Goal: Use online tool/utility: Utilize a website feature to perform a specific function

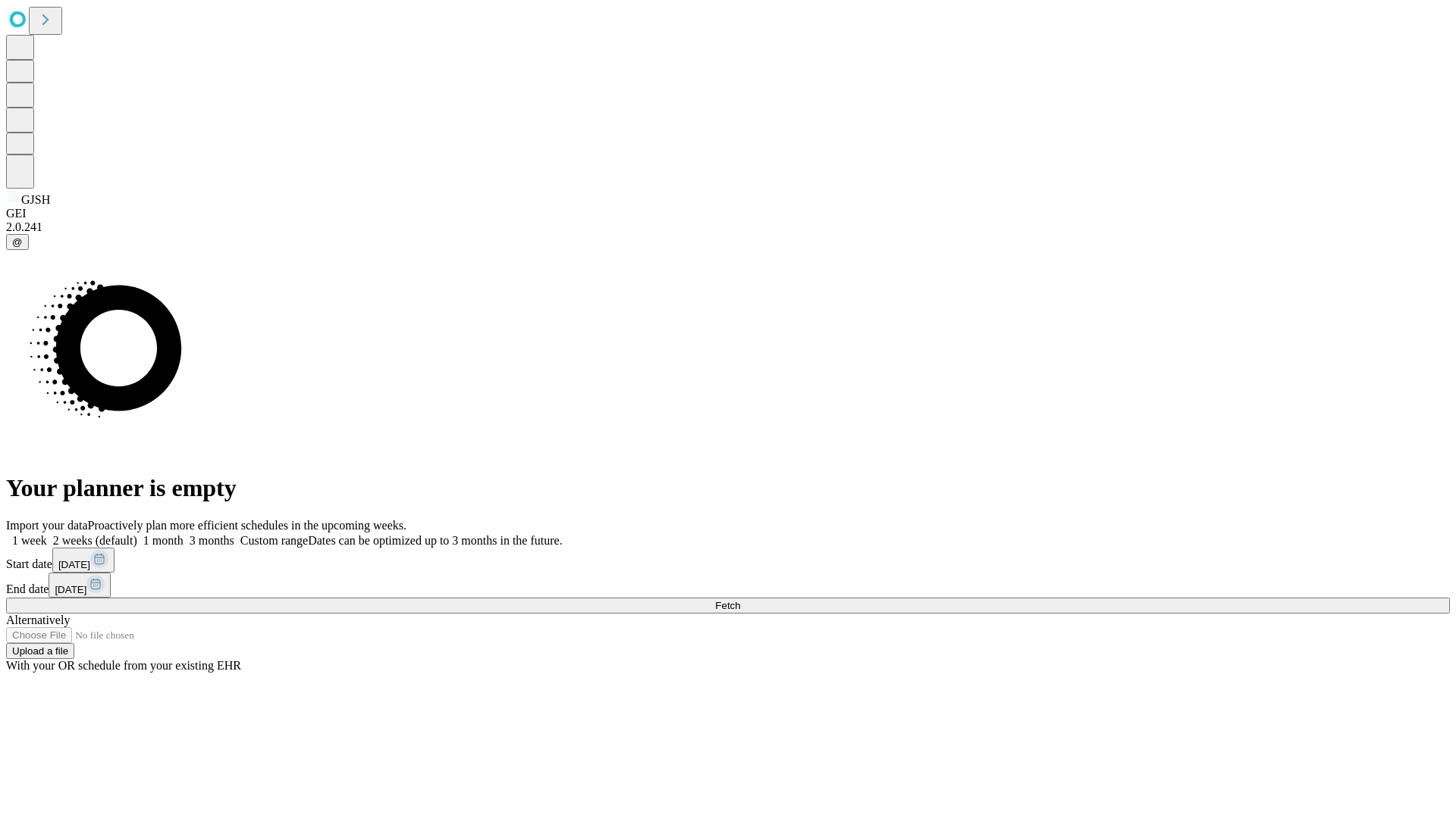
click at [184, 535] on label "1 month" at bounding box center [161, 540] width 46 height 13
click at [740, 600] on span "Fetch" at bounding box center [728, 606] width 25 height 12
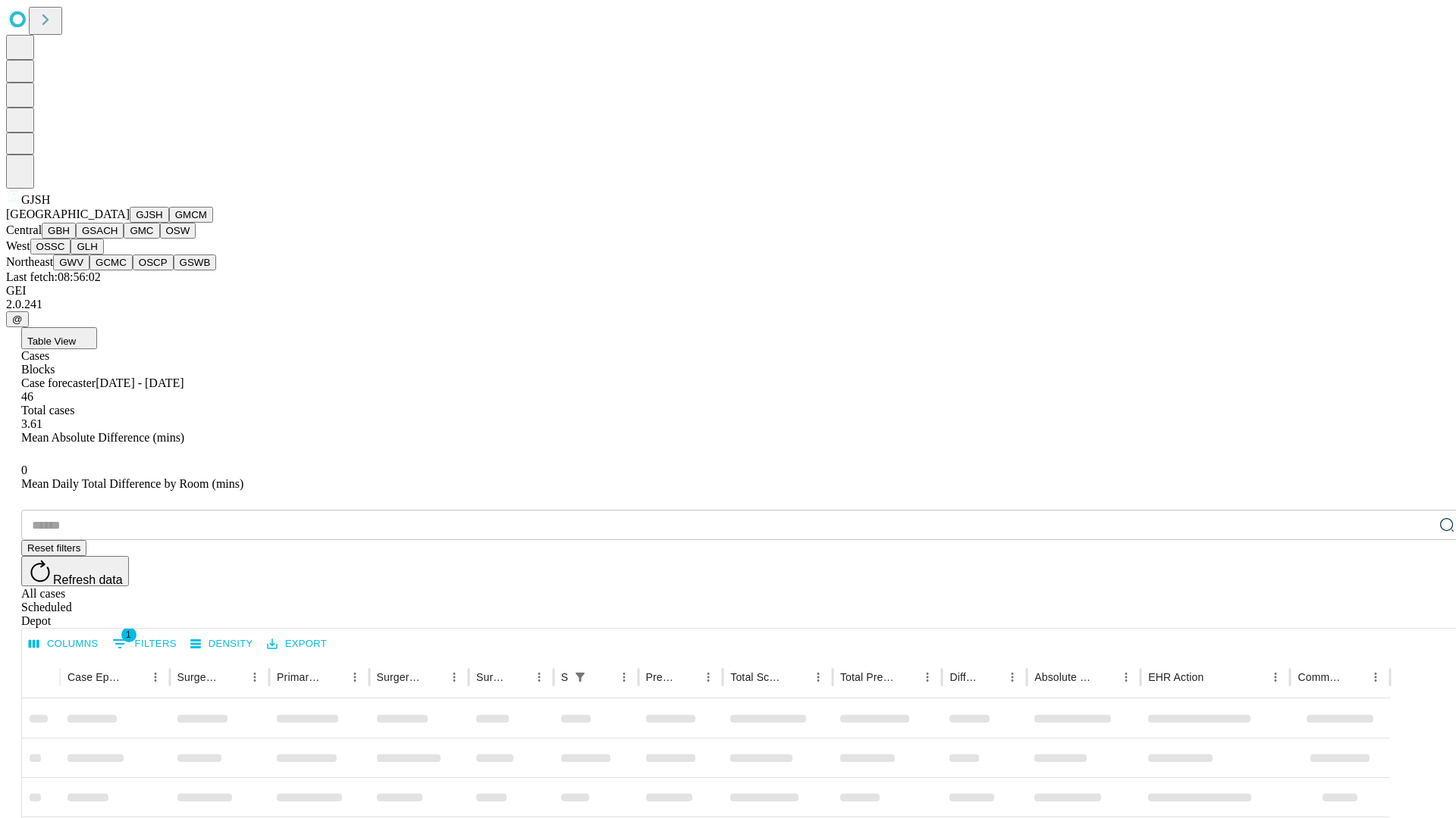
click at [169, 222] on button "GMCM" at bounding box center [191, 215] width 44 height 15
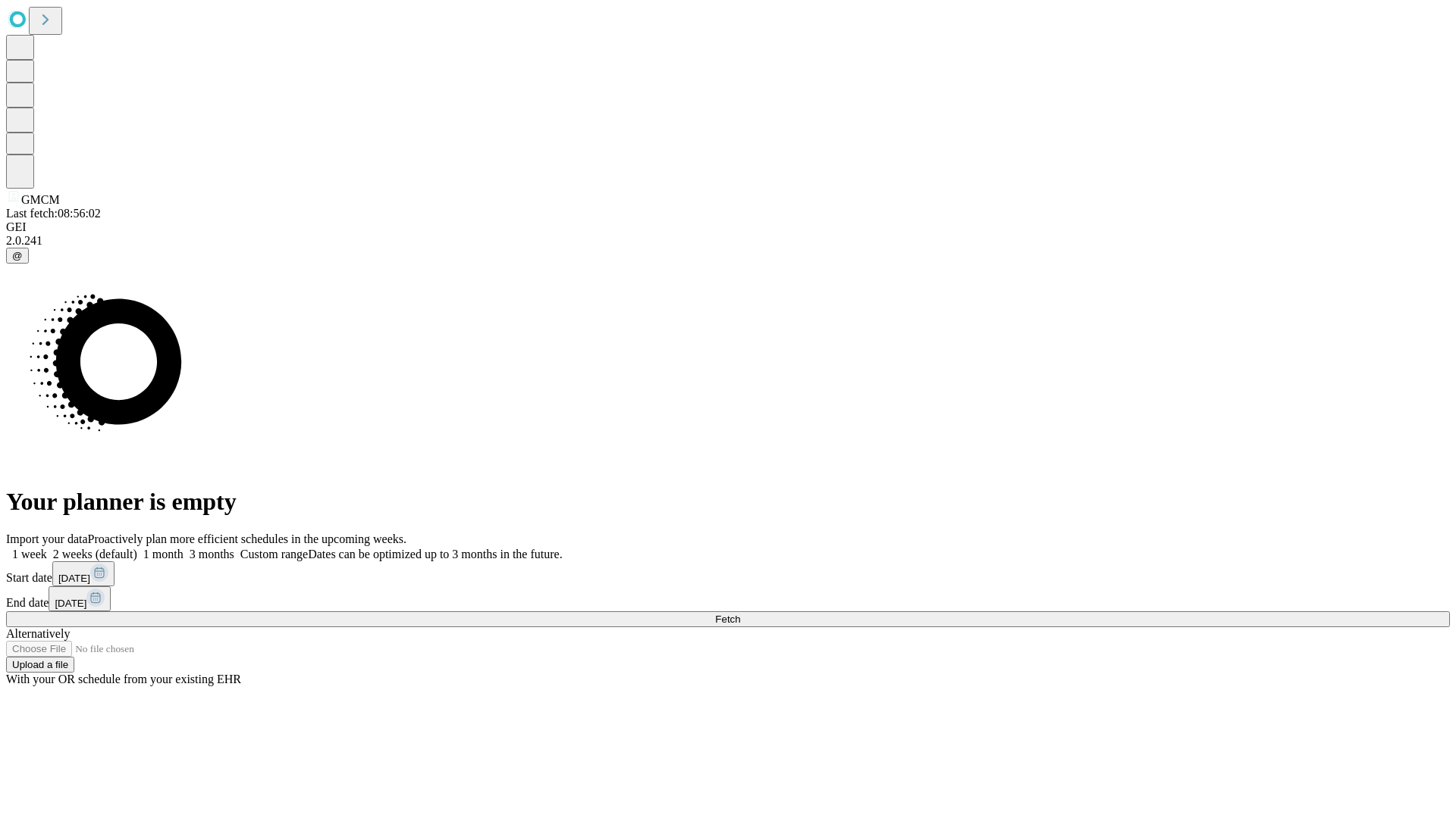
click at [184, 548] on label "1 month" at bounding box center [161, 554] width 46 height 13
click at [740, 614] on span "Fetch" at bounding box center [728, 620] width 25 height 12
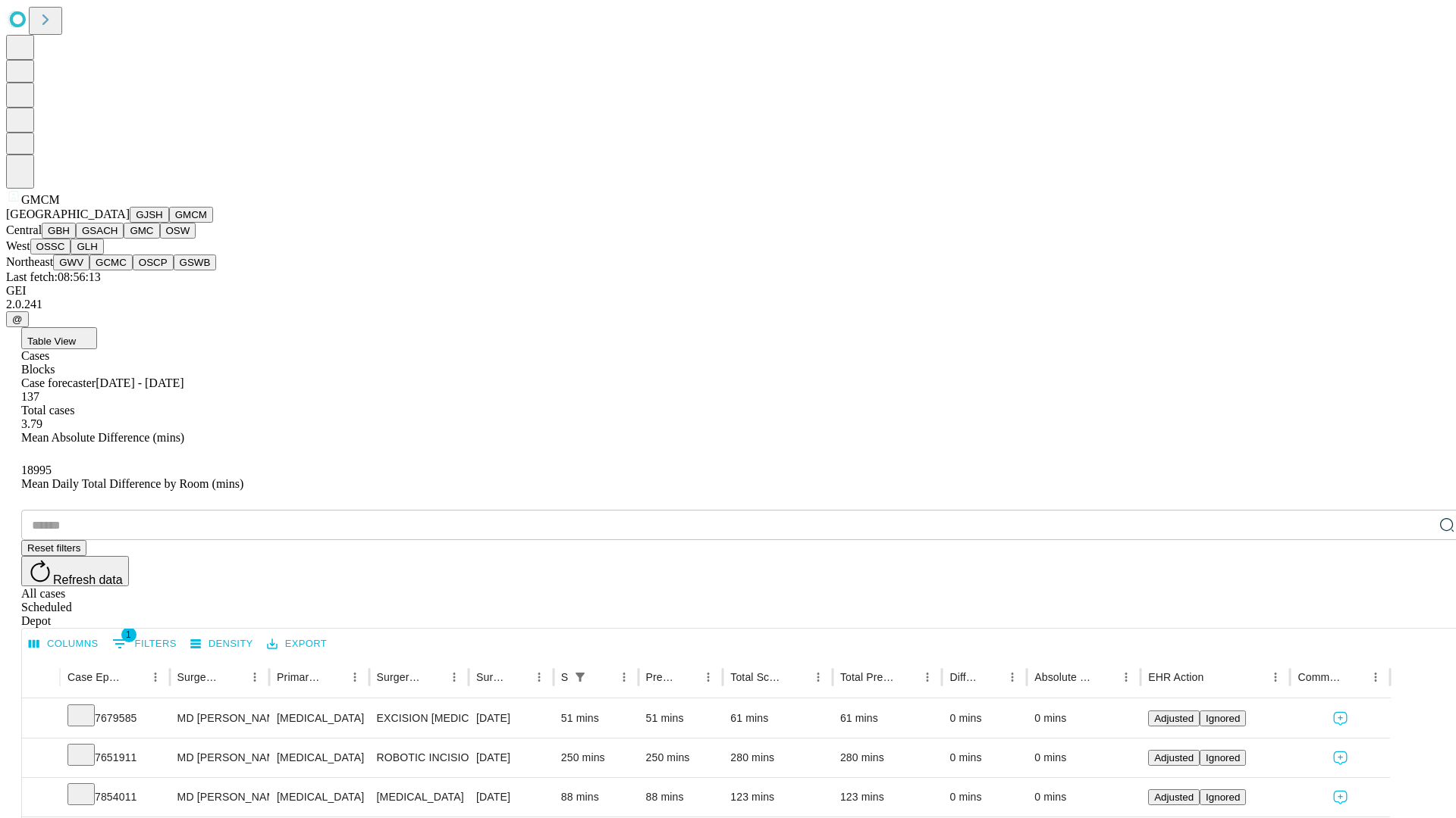
click at [75, 239] on button "GBH" at bounding box center [58, 230] width 34 height 15
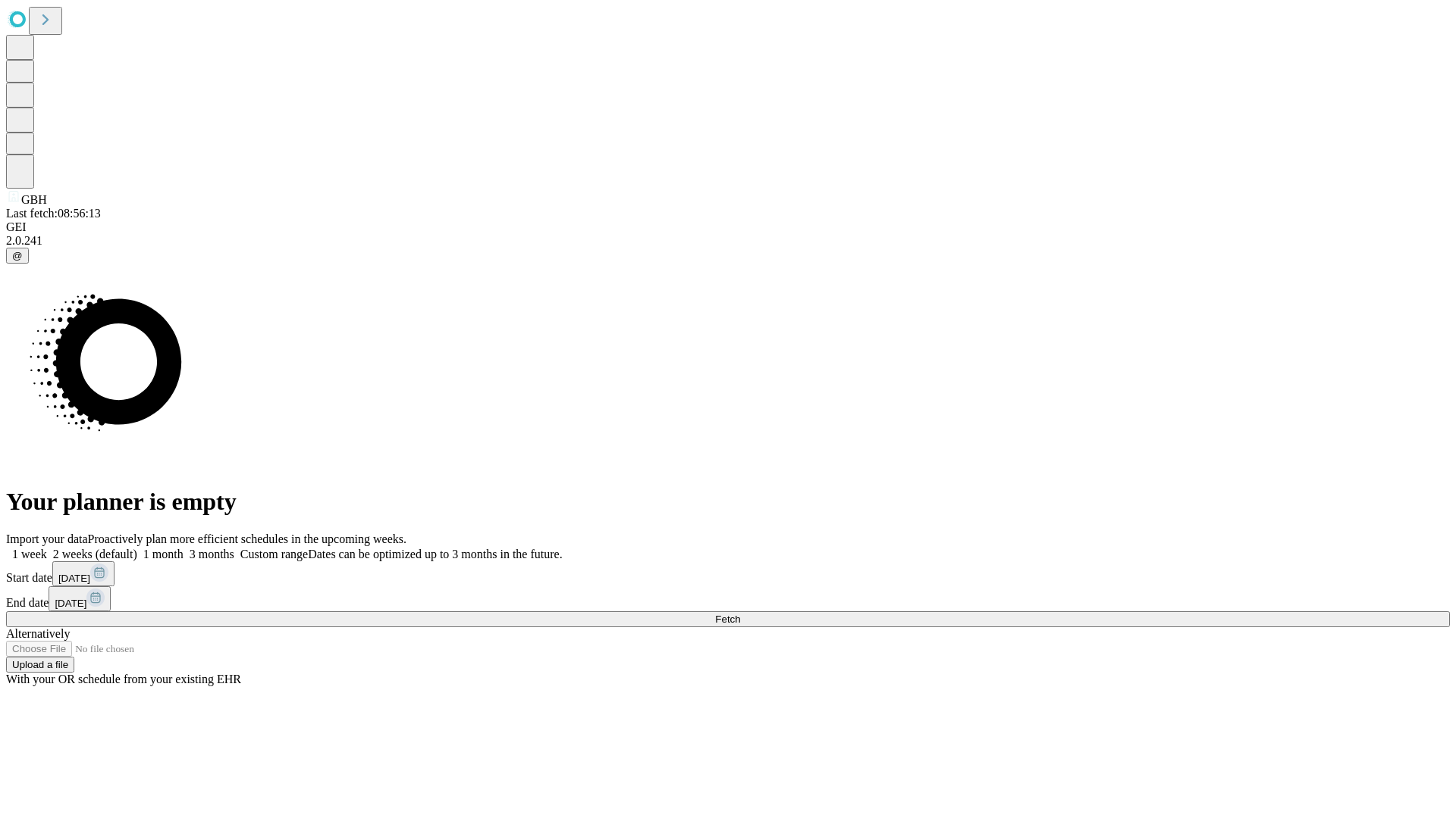
click at [184, 548] on label "1 month" at bounding box center [161, 554] width 46 height 13
click at [740, 614] on span "Fetch" at bounding box center [728, 620] width 25 height 12
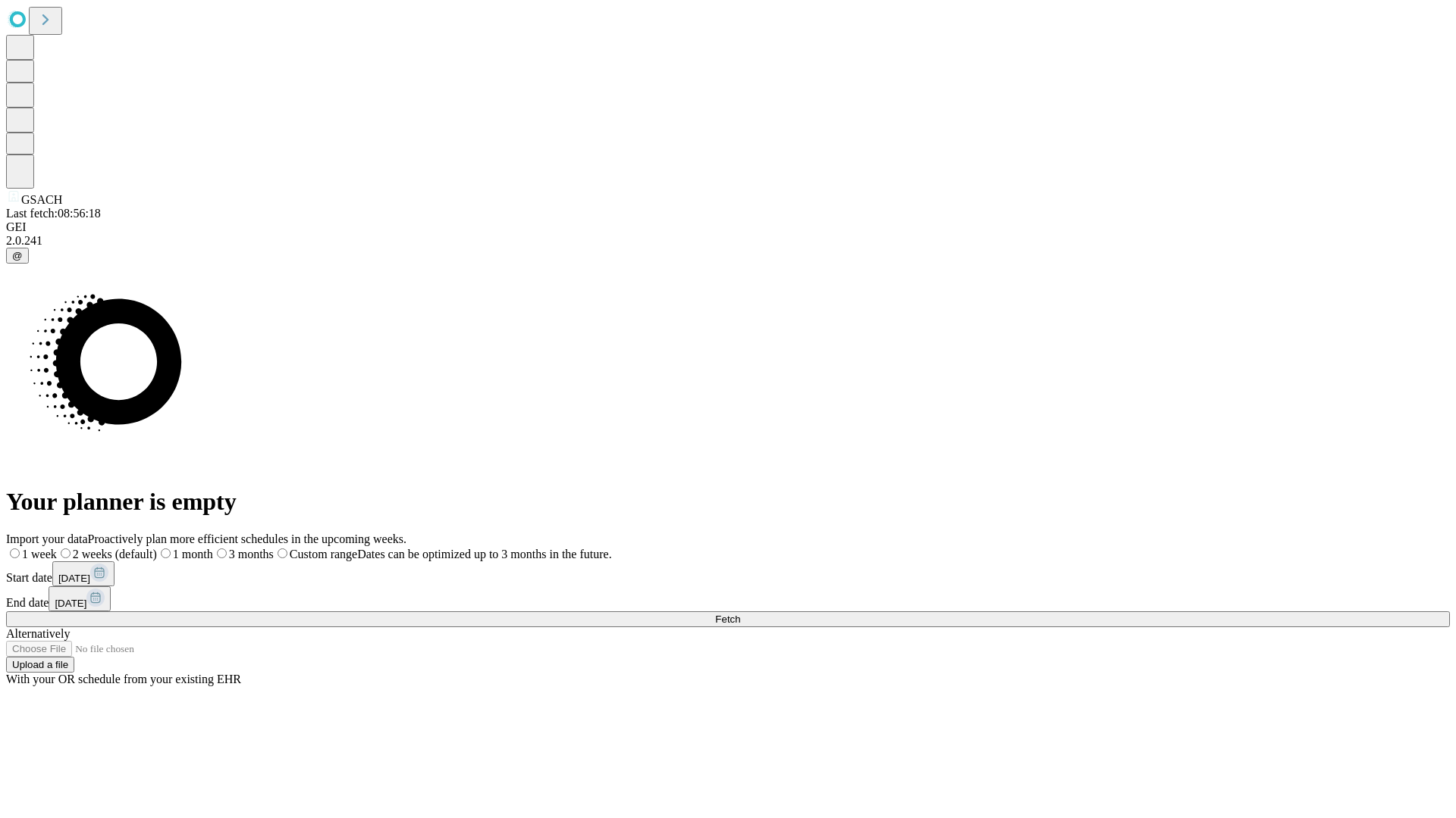
click at [213, 548] on label "1 month" at bounding box center [185, 554] width 56 height 13
click at [740, 614] on span "Fetch" at bounding box center [728, 620] width 25 height 12
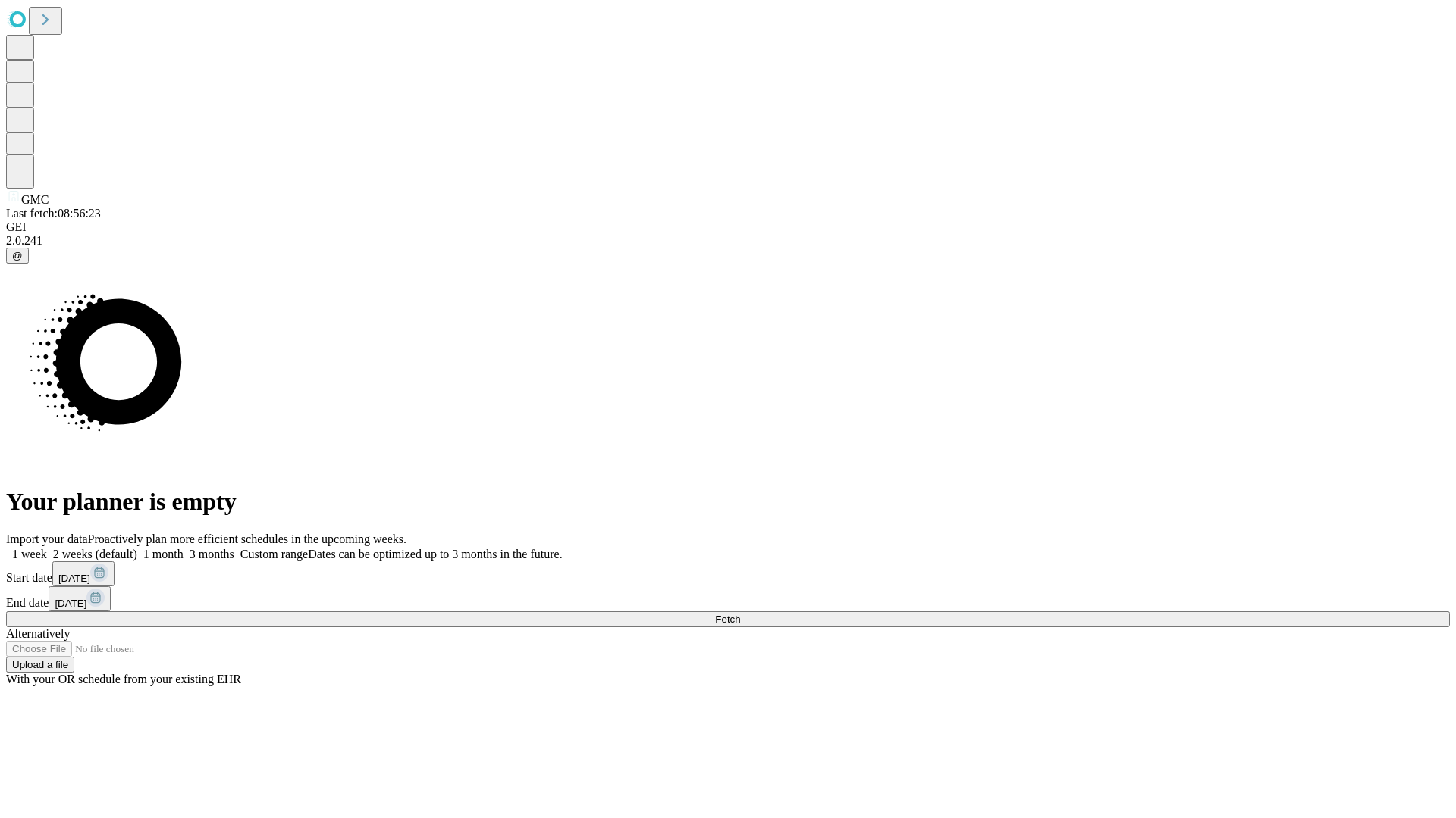
click at [184, 548] on label "1 month" at bounding box center [161, 554] width 46 height 13
click at [740, 614] on span "Fetch" at bounding box center [728, 620] width 25 height 12
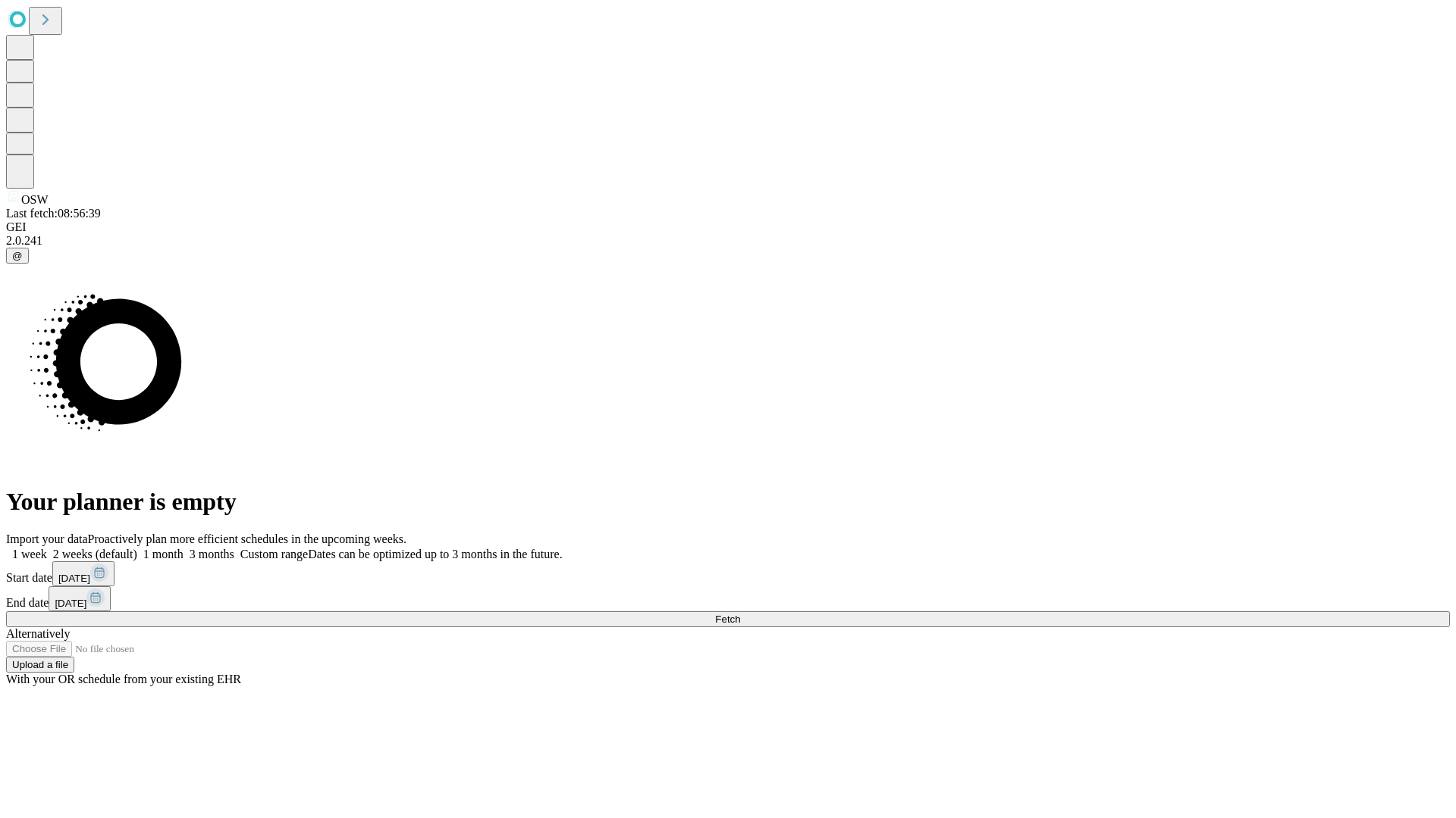
click at [740, 614] on span "Fetch" at bounding box center [728, 620] width 25 height 12
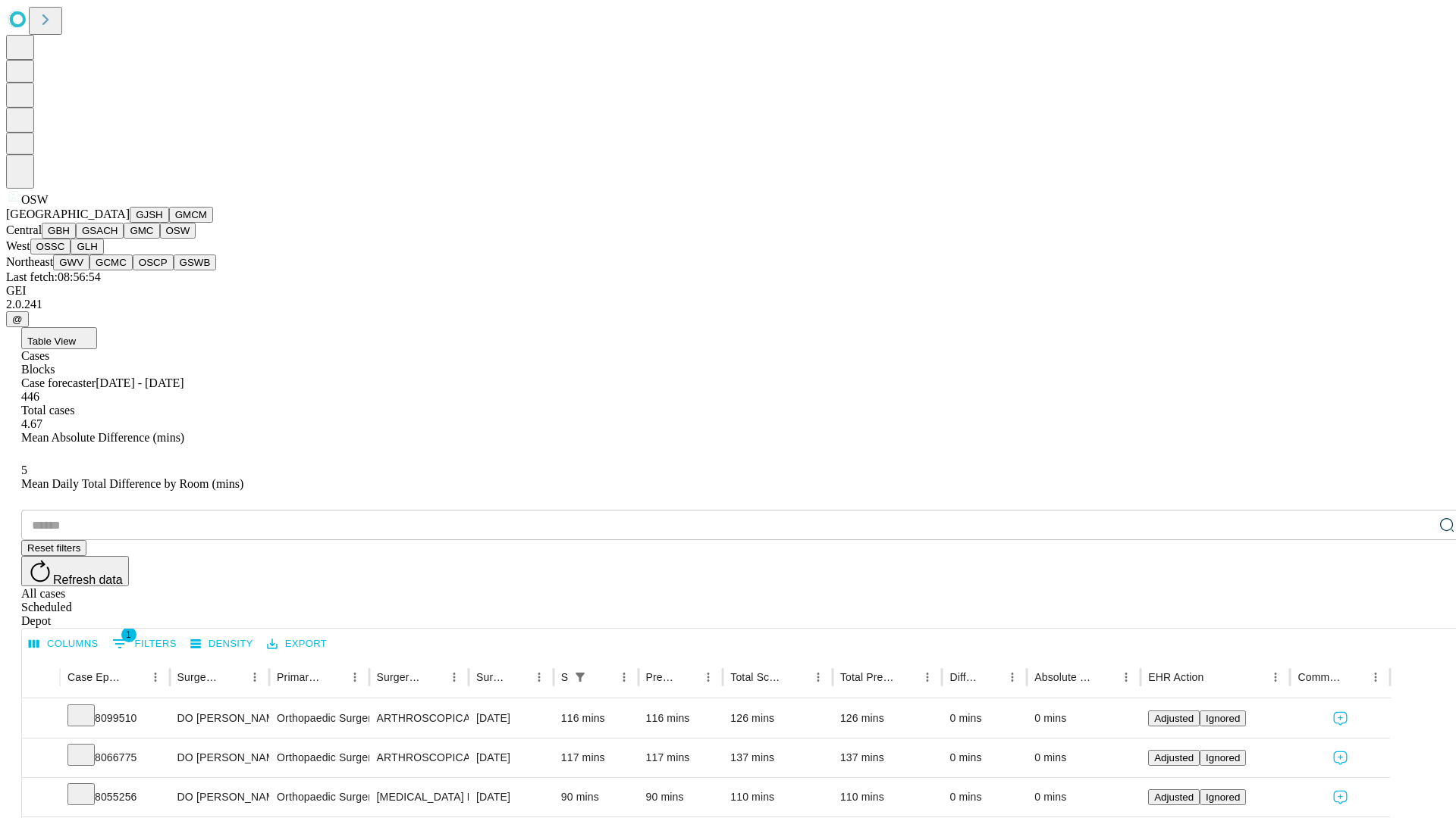
click at [72, 254] on button "OSSC" at bounding box center [50, 247] width 41 height 15
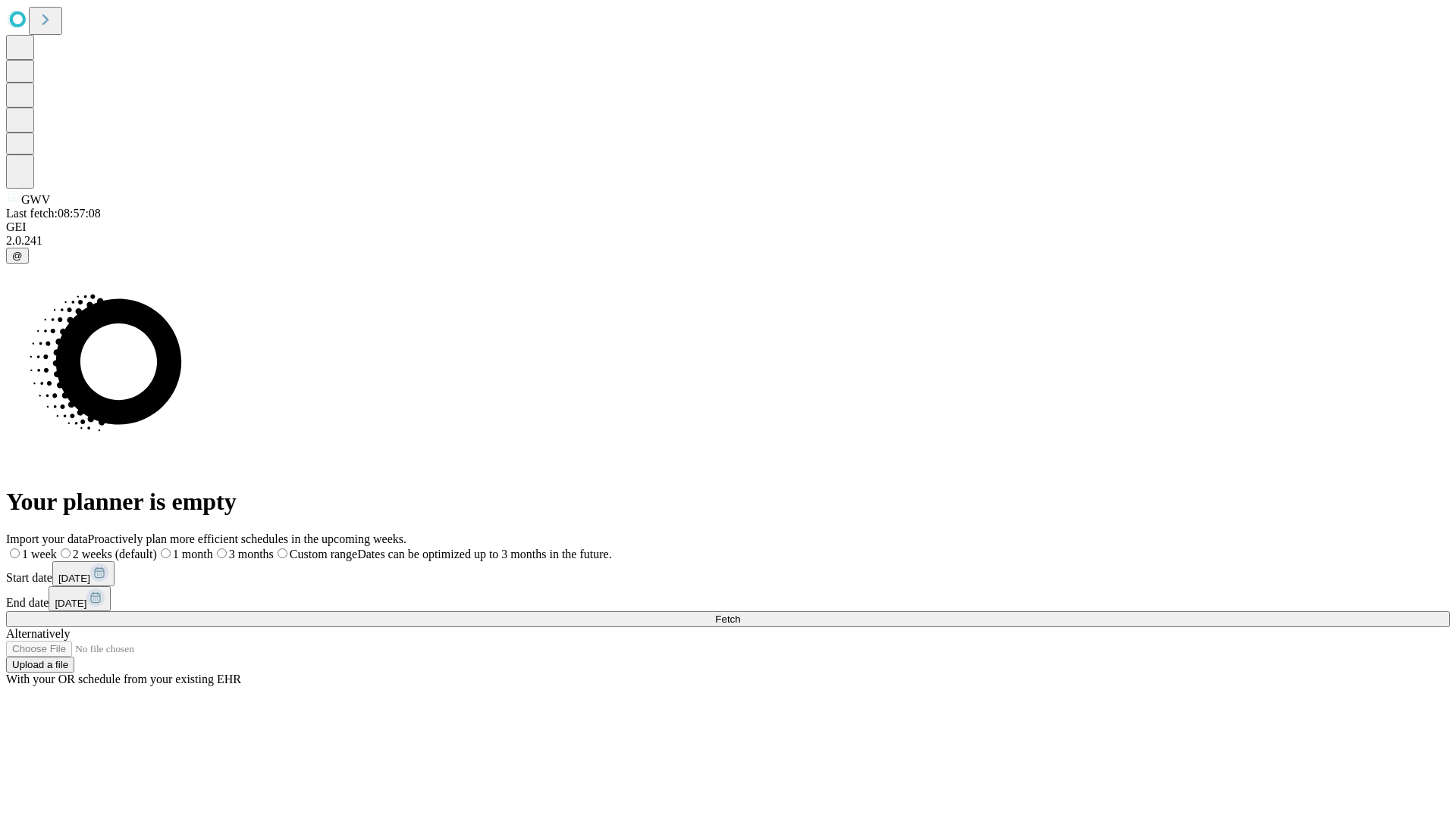
click at [740, 614] on span "Fetch" at bounding box center [728, 620] width 25 height 12
click at [184, 548] on label "1 month" at bounding box center [161, 554] width 46 height 13
click at [740, 614] on span "Fetch" at bounding box center [728, 620] width 25 height 12
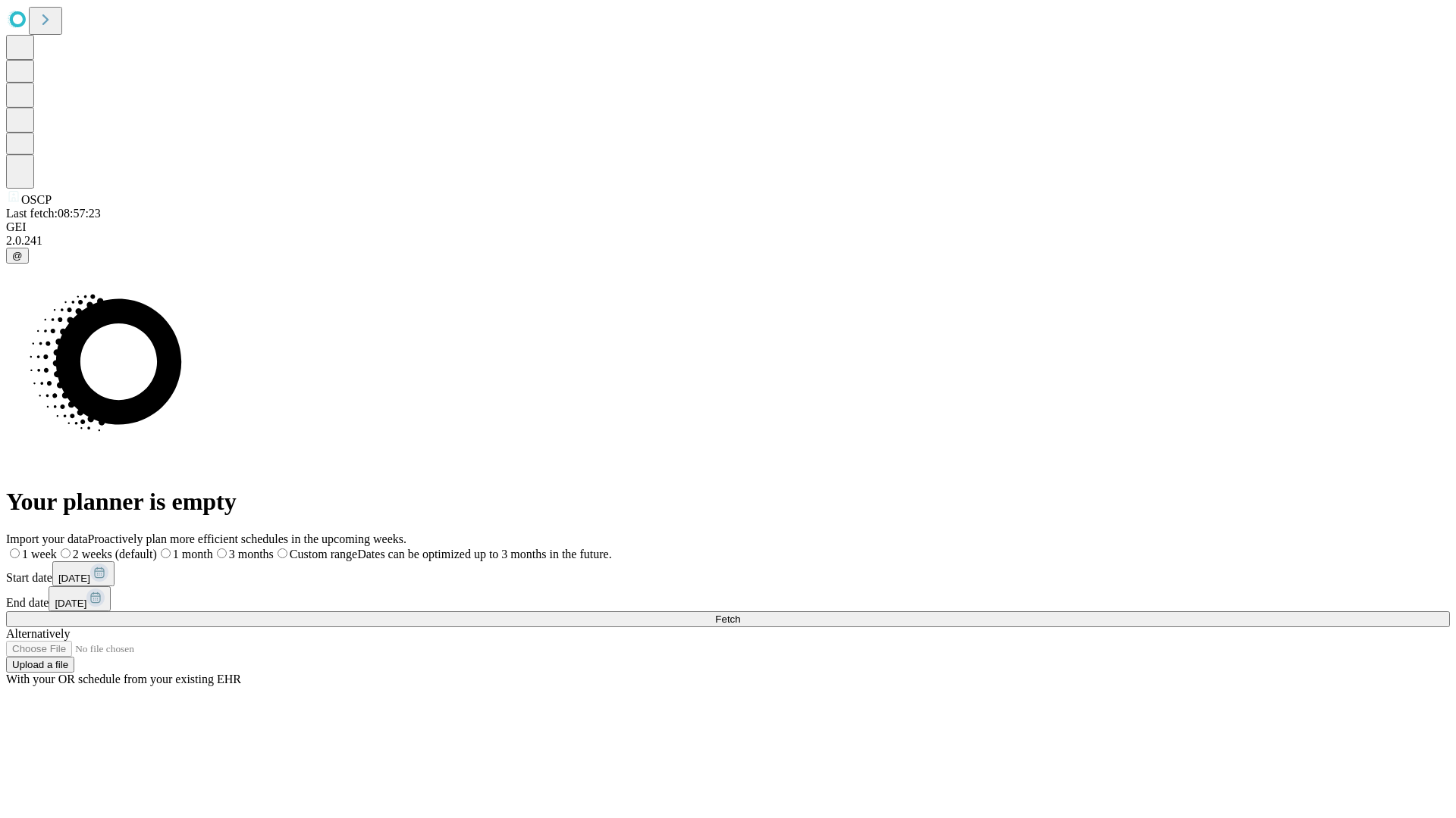
click at [740, 614] on span "Fetch" at bounding box center [728, 620] width 25 height 12
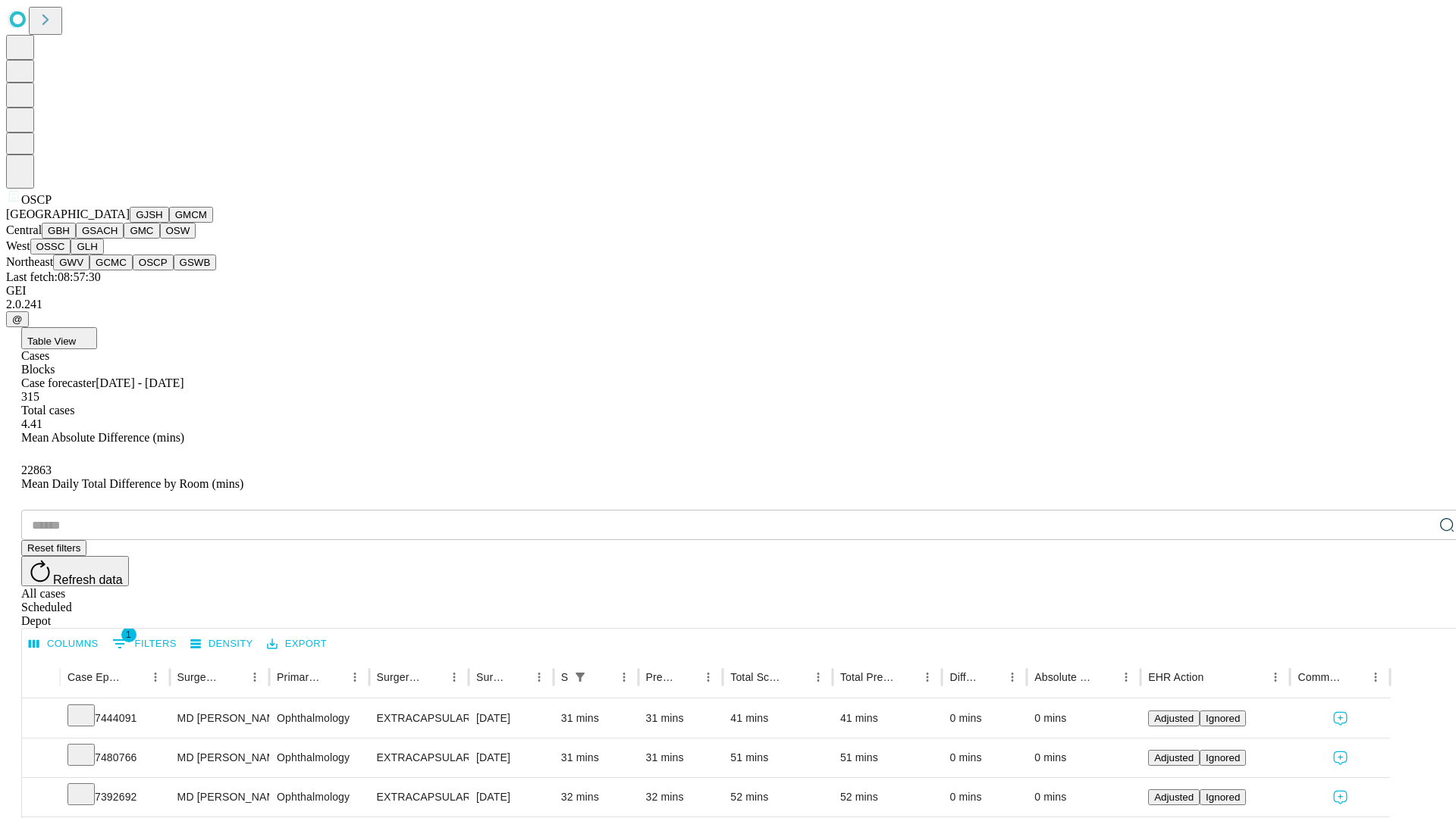
click at [173, 271] on button "GSWB" at bounding box center [194, 262] width 44 height 15
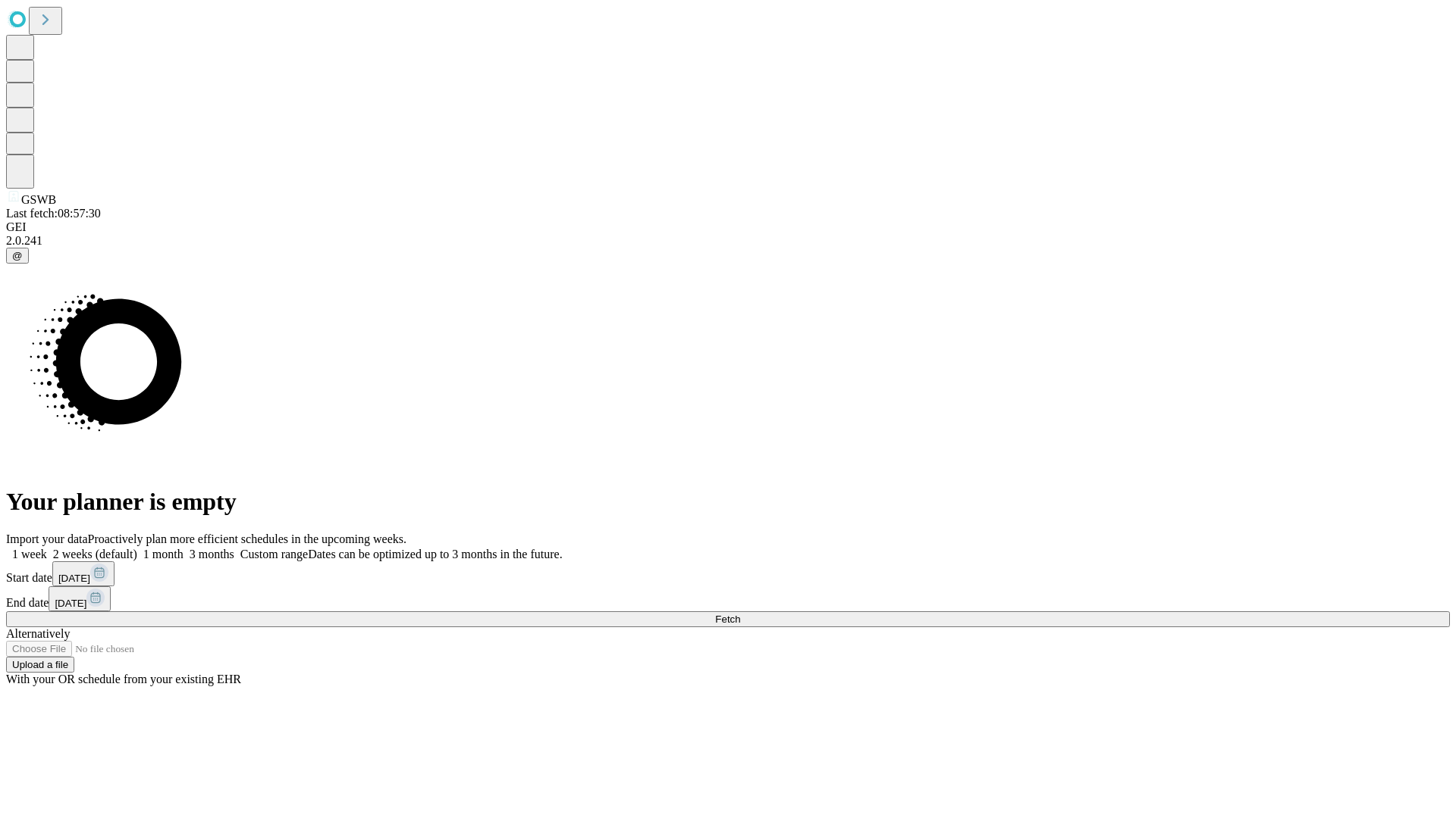
click at [184, 548] on label "1 month" at bounding box center [161, 554] width 46 height 13
click at [740, 614] on span "Fetch" at bounding box center [728, 620] width 25 height 12
